Goal: Information Seeking & Learning: Learn about a topic

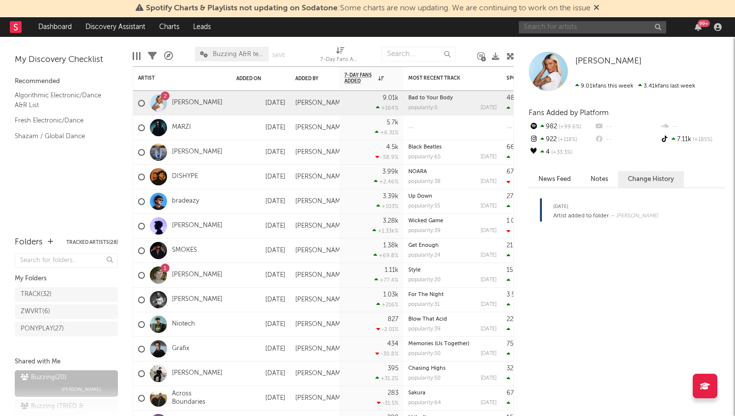
click at [591, 24] on input "text" at bounding box center [592, 27] width 147 height 12
type input "jiandro"
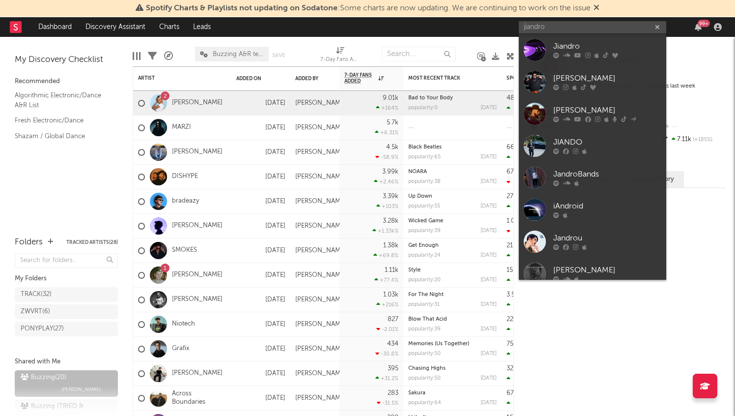
click at [605, 48] on div "Jiandro" at bounding box center [607, 47] width 108 height 12
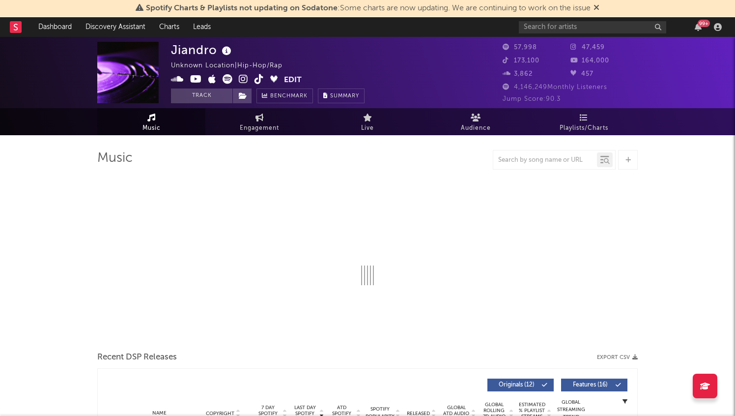
select select "1w"
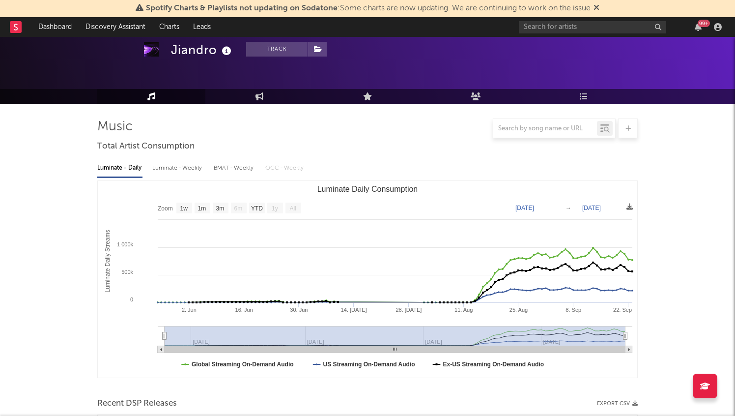
scroll to position [338, 0]
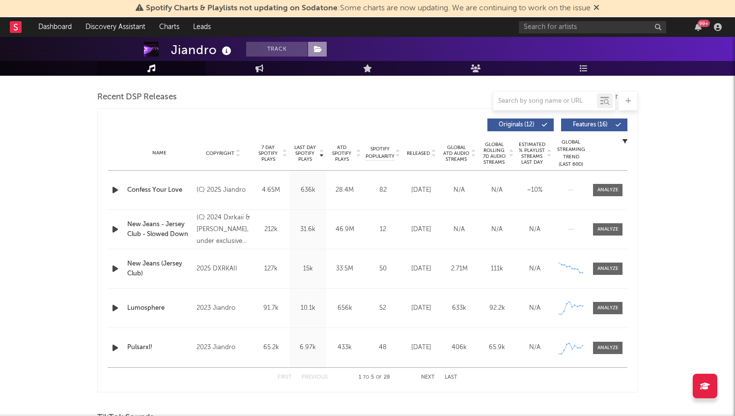
click at [318, 51] on icon at bounding box center [318, 49] width 8 height 7
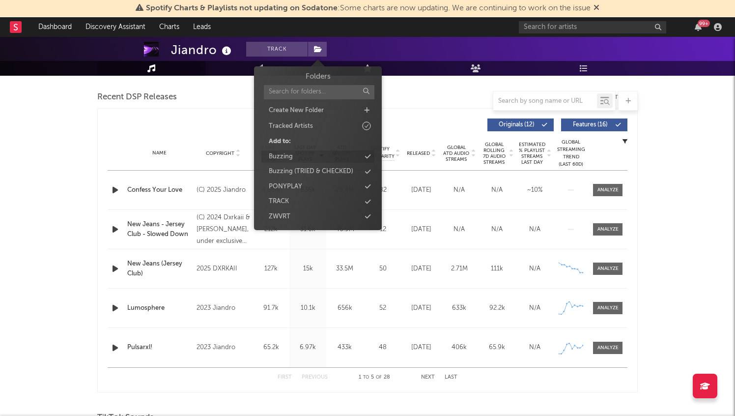
click at [324, 158] on div "Buzzing" at bounding box center [317, 156] width 113 height 13
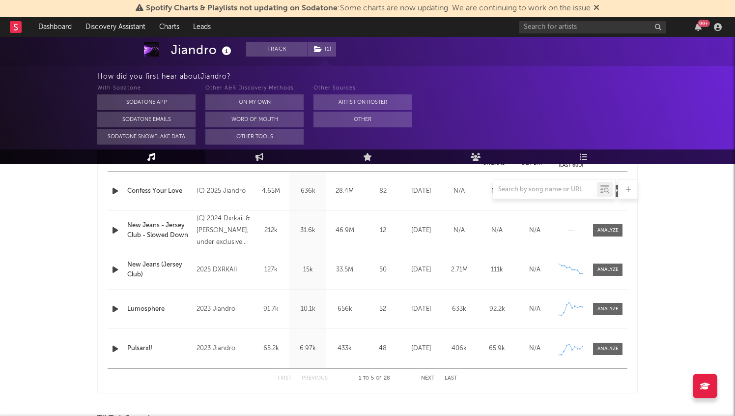
scroll to position [426, 0]
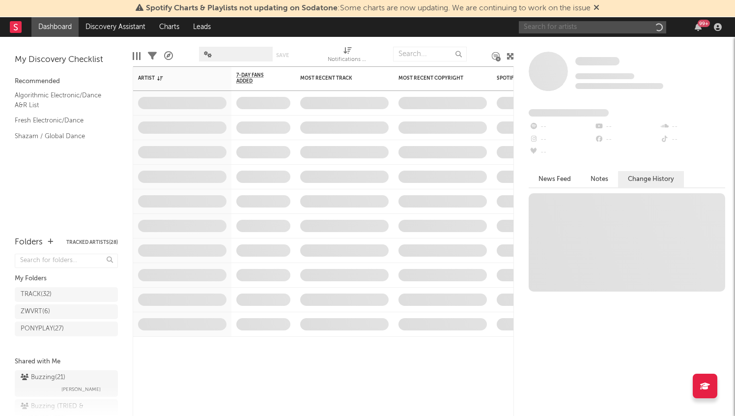
click at [575, 29] on input "text" at bounding box center [592, 27] width 147 height 12
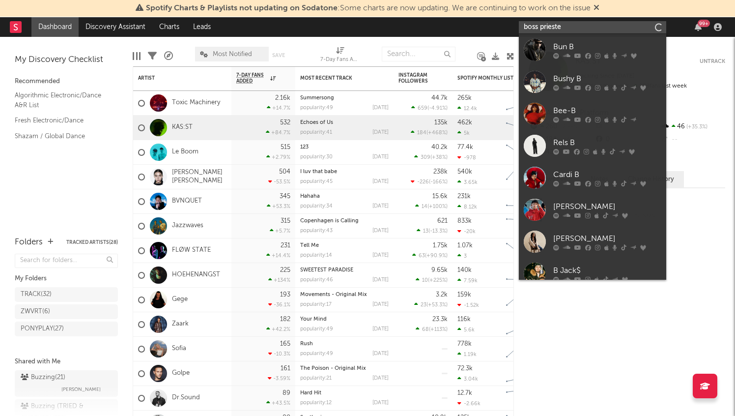
type input "boss priester"
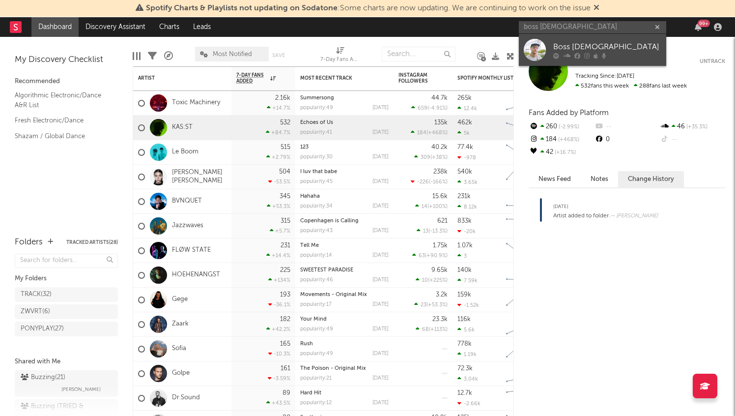
click at [594, 45] on div "Boss Priester" at bounding box center [607, 47] width 108 height 12
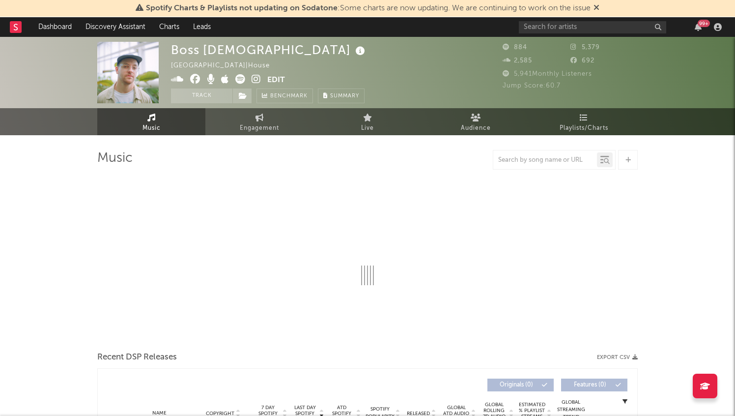
select select "1w"
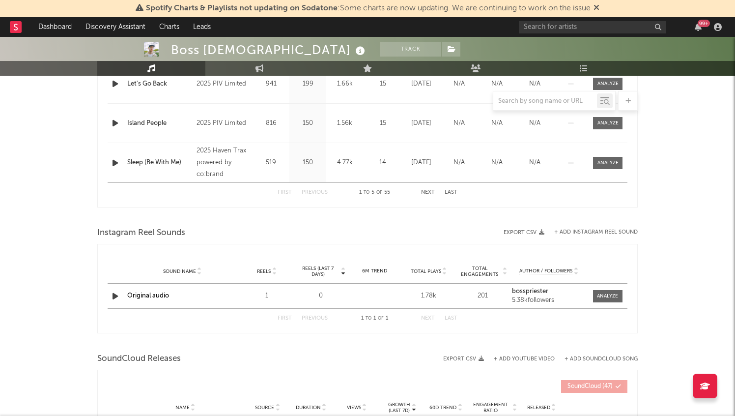
scroll to position [570, 0]
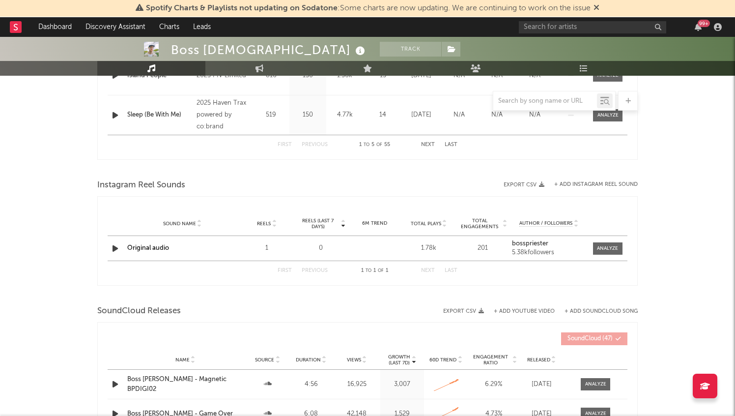
click at [116, 247] on icon "button" at bounding box center [115, 248] width 10 height 12
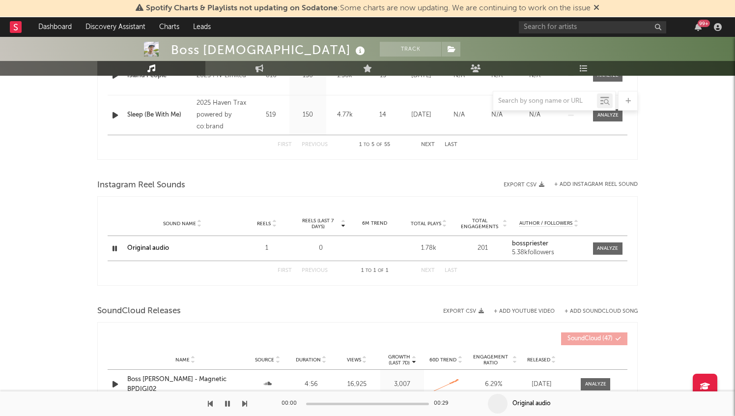
click at [116, 247] on icon "button" at bounding box center [114, 248] width 9 height 12
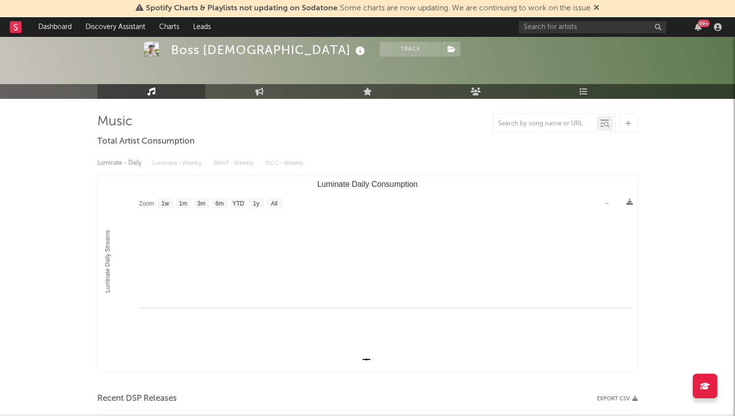
scroll to position [0, 0]
